Goal: Information Seeking & Learning: Find specific fact

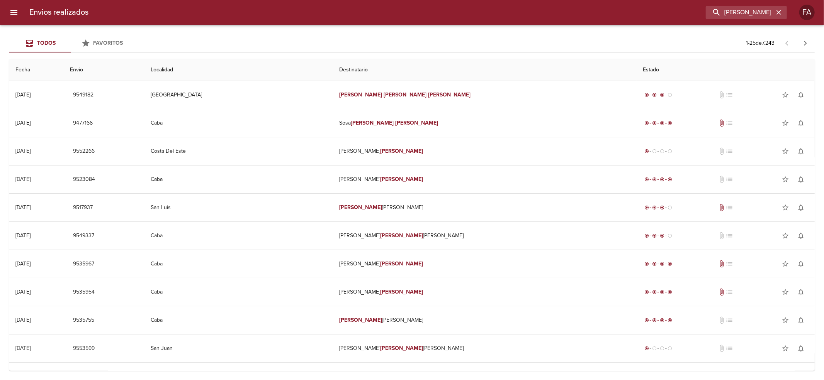
click at [754, 13] on input "[PERSON_NAME] [PERSON_NAME]" at bounding box center [739, 13] width 68 height 14
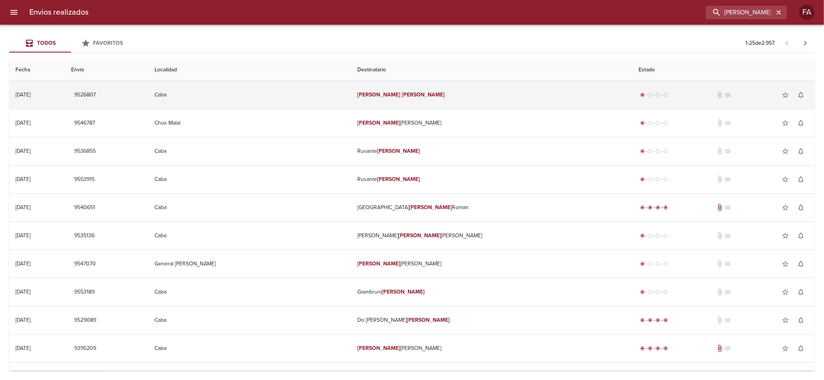
click at [351, 88] on td "Caba" at bounding box center [249, 95] width 203 height 28
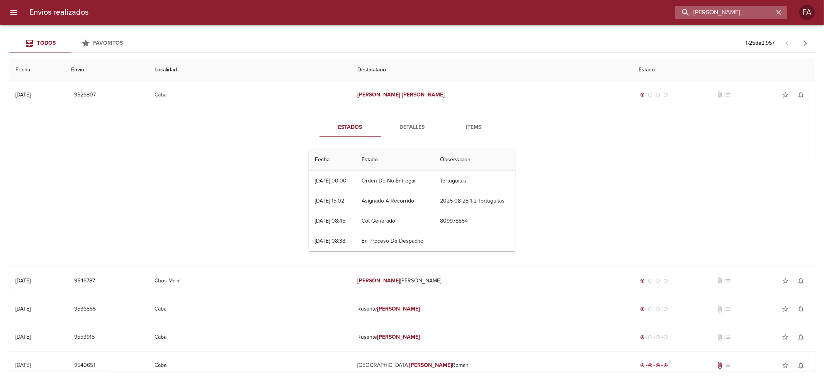
click at [753, 11] on input "[PERSON_NAME]" at bounding box center [724, 13] width 99 height 14
paste input "[PERSON_NAME]"
type input "[PERSON_NAME]"
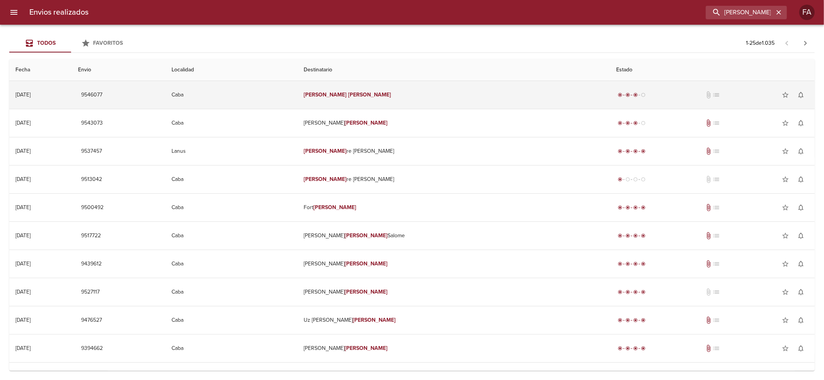
click at [391, 95] on em "[PERSON_NAME]" at bounding box center [369, 95] width 43 height 7
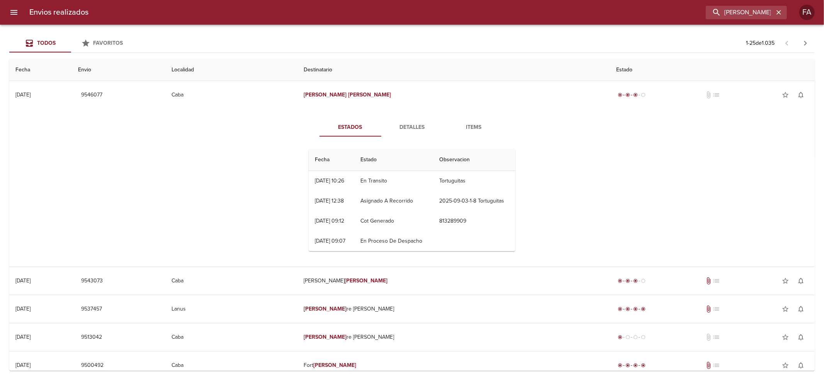
click at [411, 126] on span "Detalles" at bounding box center [412, 128] width 53 height 10
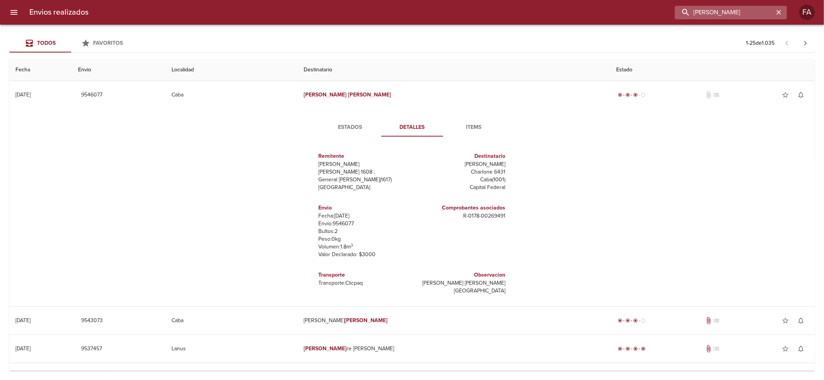
click at [759, 13] on input "[PERSON_NAME]" at bounding box center [724, 13] width 99 height 14
click at [758, 12] on input "[PERSON_NAME]" at bounding box center [724, 13] width 99 height 14
paste input "[PERSON_NAME]"
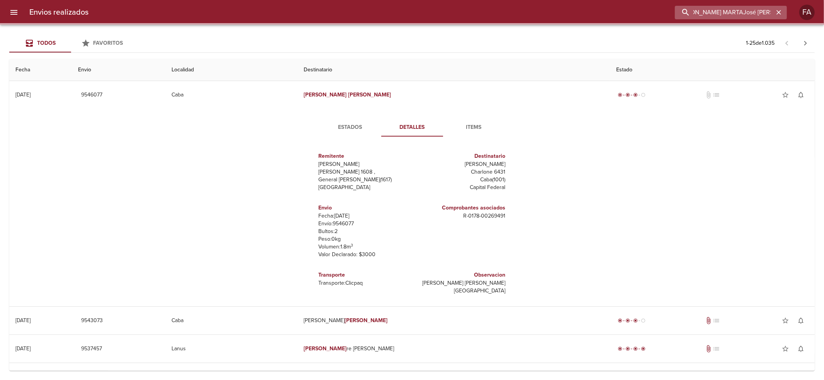
click at [758, 11] on input "[PERSON_NAME] MARTAJosé [PERSON_NAME]" at bounding box center [724, 13] width 99 height 14
paste input "buscar"
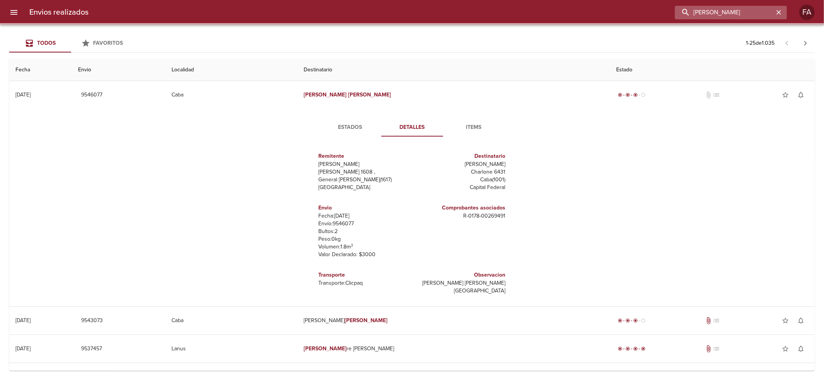
scroll to position [0, 0]
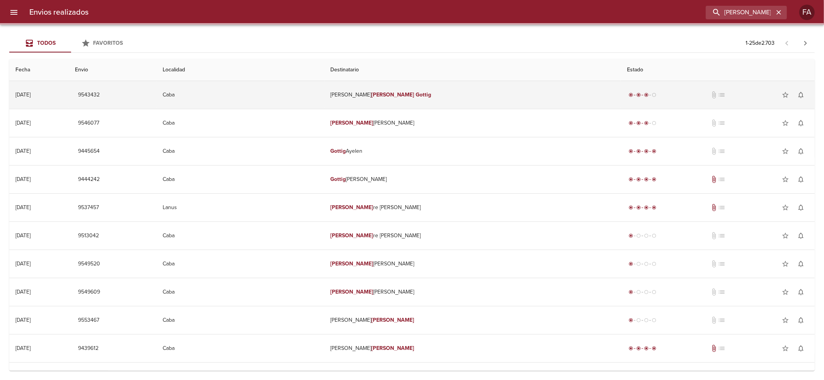
click at [439, 101] on td "[PERSON_NAME]" at bounding box center [472, 95] width 296 height 28
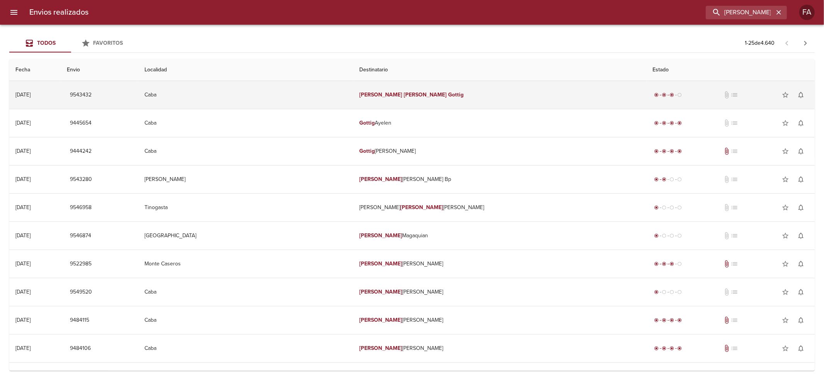
click at [390, 103] on td "[PERSON_NAME]" at bounding box center [499, 95] width 293 height 28
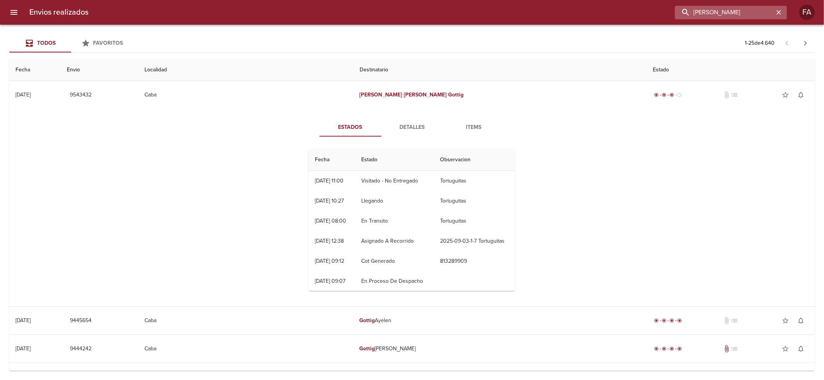
click at [740, 8] on input "[PERSON_NAME]" at bounding box center [724, 13] width 99 height 14
paste input "[PERSON_NAME] [PERSON_NAME]"
click at [740, 8] on input "[PERSON_NAME]" at bounding box center [724, 13] width 99 height 14
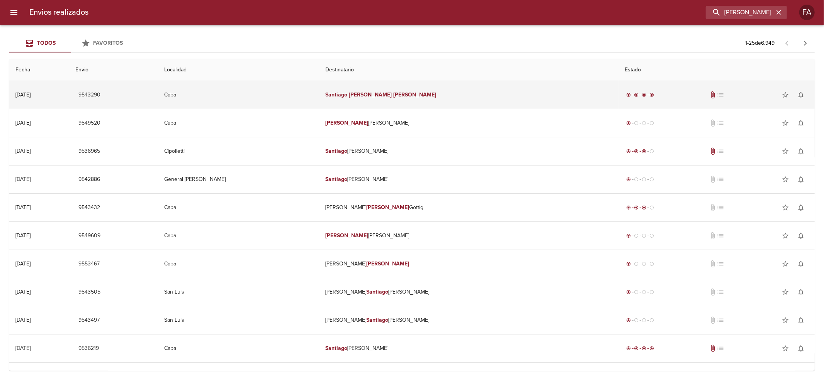
click at [414, 100] on td "[PERSON_NAME] [PERSON_NAME]" at bounding box center [468, 95] width 299 height 28
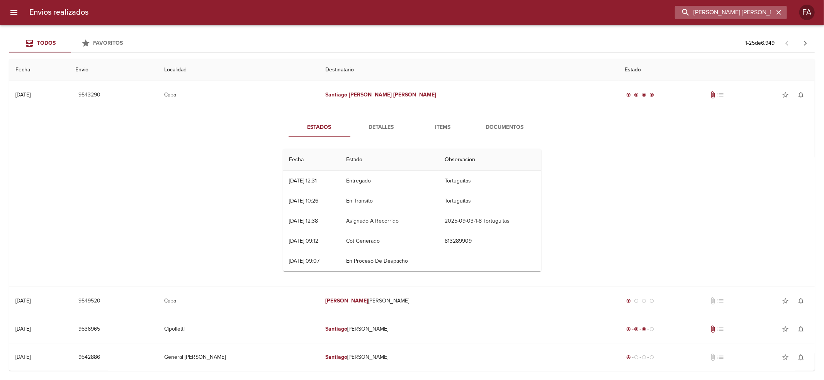
click at [756, 7] on input "[PERSON_NAME] [PERSON_NAME]" at bounding box center [724, 13] width 99 height 14
paste input "[PERSON_NAME]"
type input "[PERSON_NAME]"
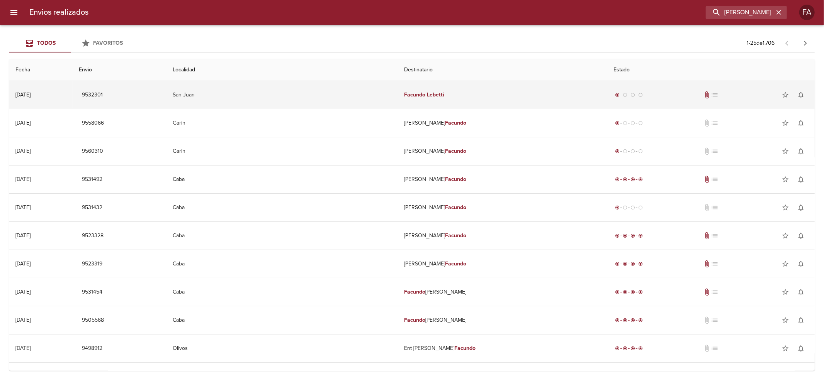
click at [431, 100] on td "[PERSON_NAME]" at bounding box center [502, 95] width 209 height 28
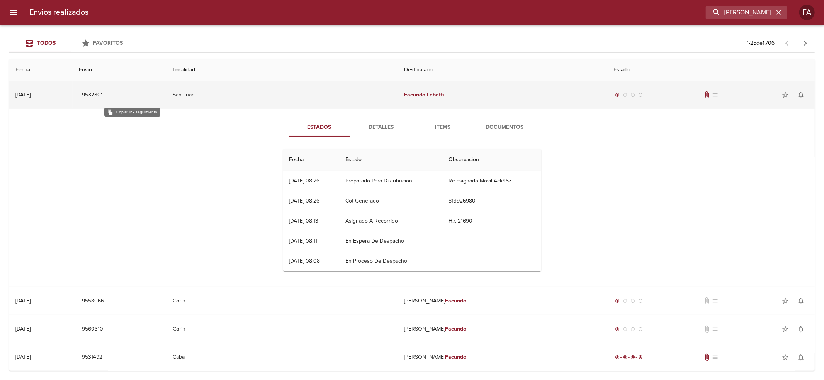
click at [103, 93] on span "9532301" at bounding box center [92, 95] width 21 height 10
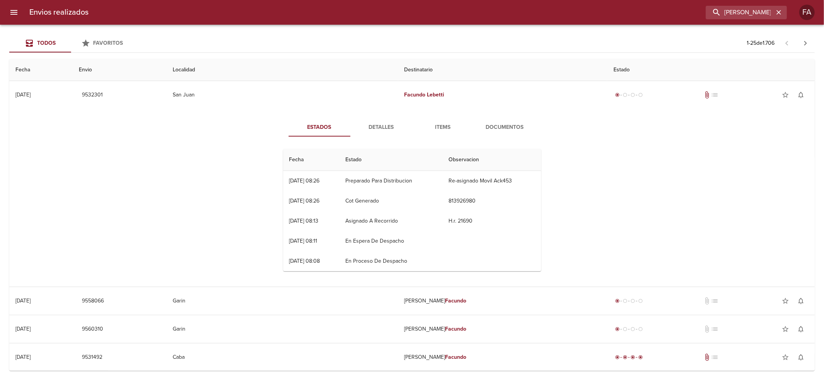
click at [368, 132] on button "Detalles" at bounding box center [381, 127] width 62 height 19
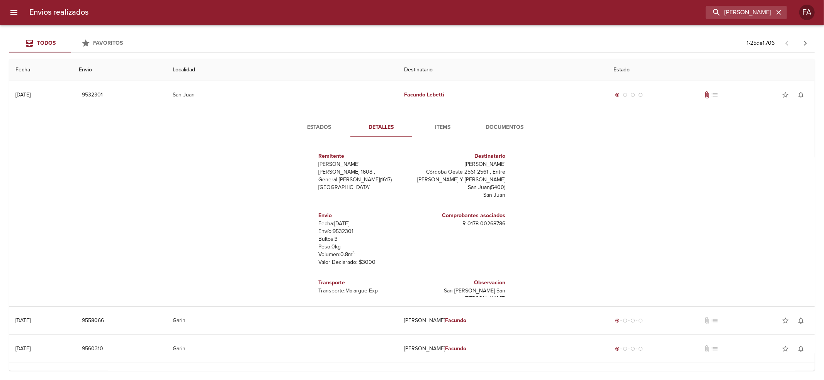
scroll to position [11, 0]
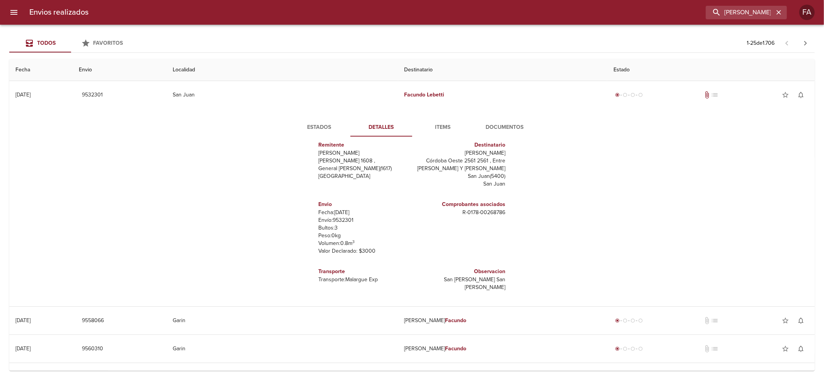
click at [327, 276] on h6 "Transporte" at bounding box center [364, 272] width 90 height 8
drag, startPoint x: 327, startPoint y: 277, endPoint x: 377, endPoint y: 292, distance: 52.3
click at [376, 287] on div "Transporte Transporte: Malargue Exp" at bounding box center [364, 276] width 90 height 22
copy div "Transporte Transporte: Malargue Exp"
